Goal: Contribute content

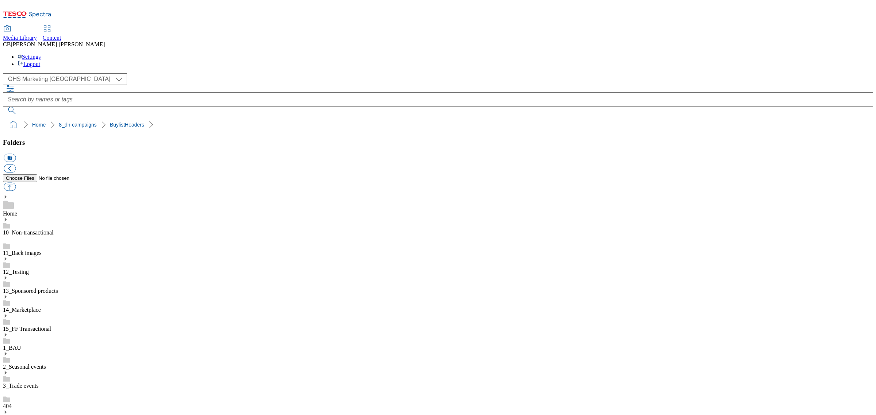
scroll to position [137, 0]
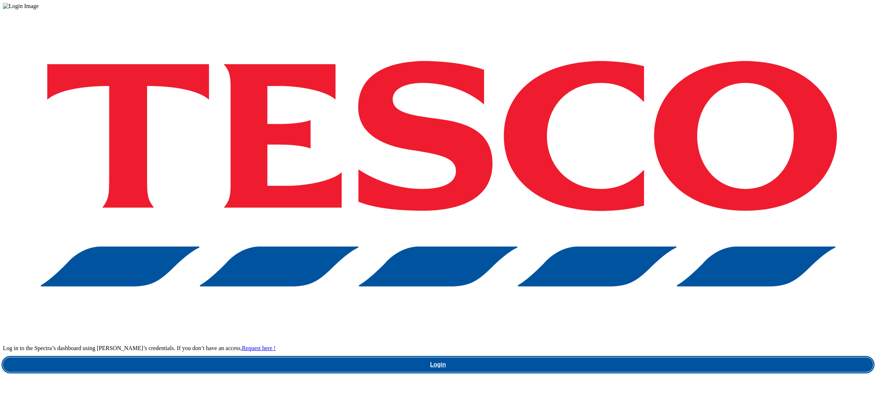
click at [649, 358] on link "Login" at bounding box center [438, 365] width 870 height 15
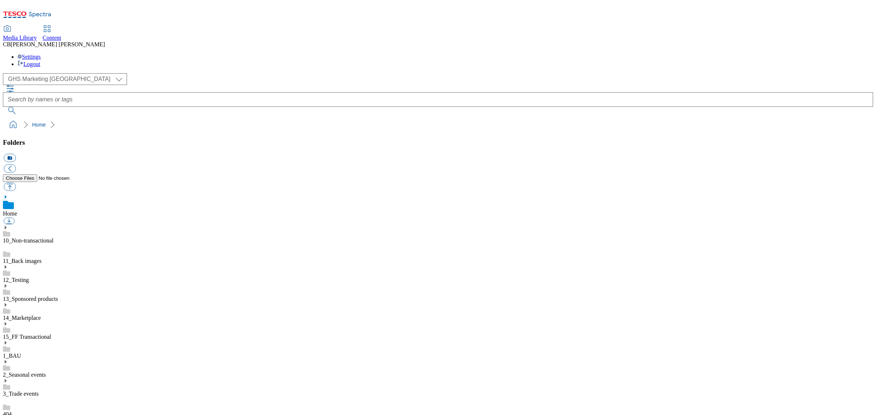
scroll to position [1, 0]
click at [16, 183] on button "button" at bounding box center [10, 187] width 12 height 8
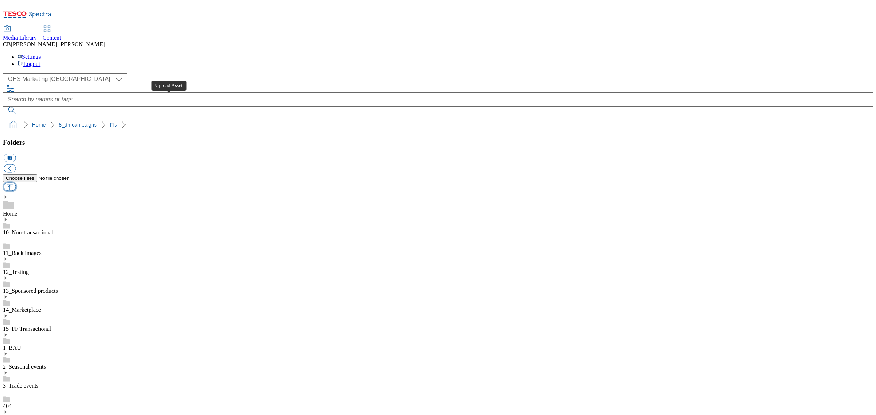
click at [16, 183] on button "button" at bounding box center [10, 187] width 12 height 8
type input "C:\fakepath\1753450953836-ad541656_ROI_Oreo_LegoBrand_918x110_V1.jpg"
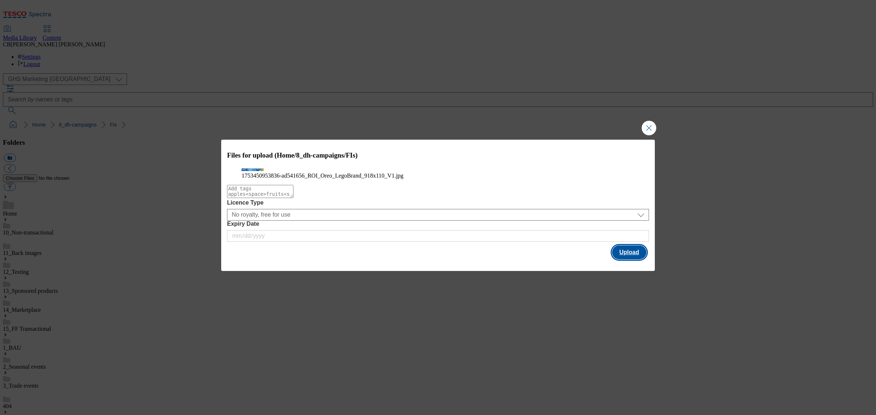
click at [621, 259] on button "Upload" at bounding box center [629, 253] width 34 height 14
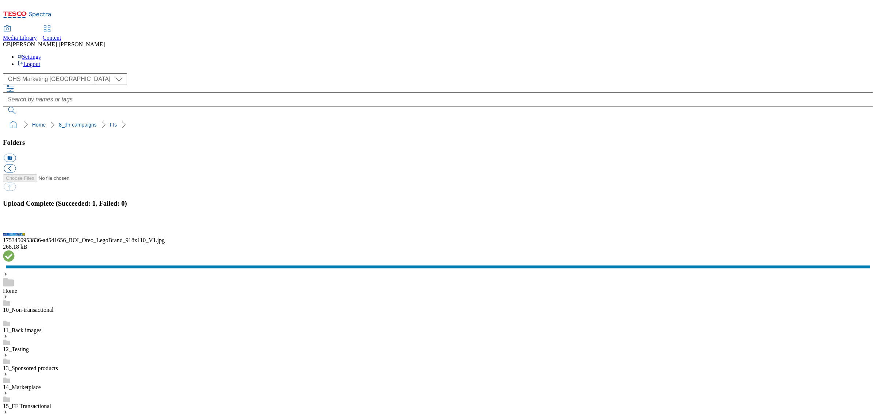
drag, startPoint x: 119, startPoint y: 205, endPoint x: 864, endPoint y: 260, distance: 747.0
click at [15, 230] on button "button" at bounding box center [9, 226] width 11 height 7
